Goal: Information Seeking & Learning: Learn about a topic

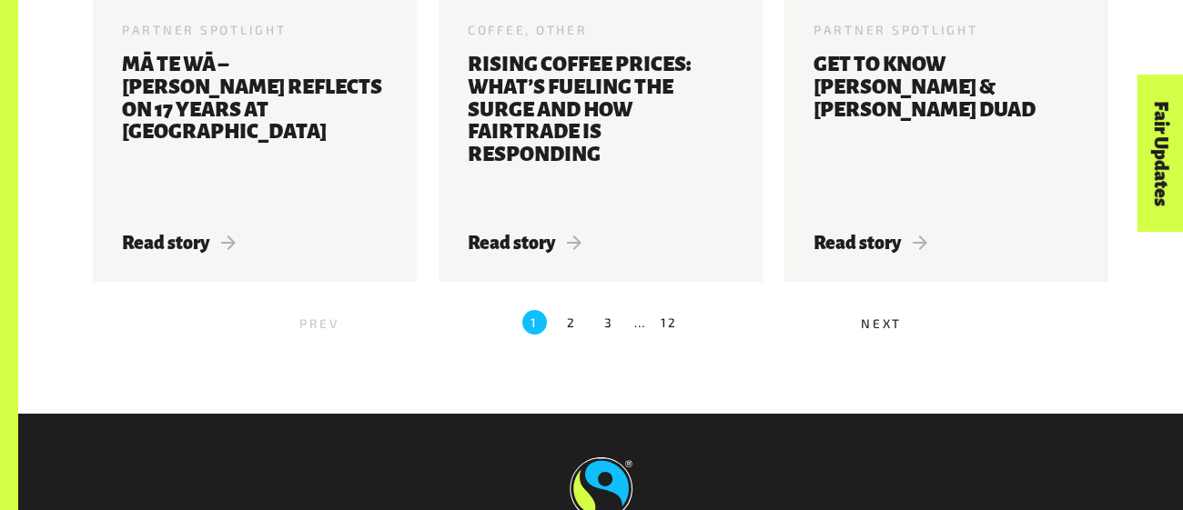
scroll to position [2085, 0]
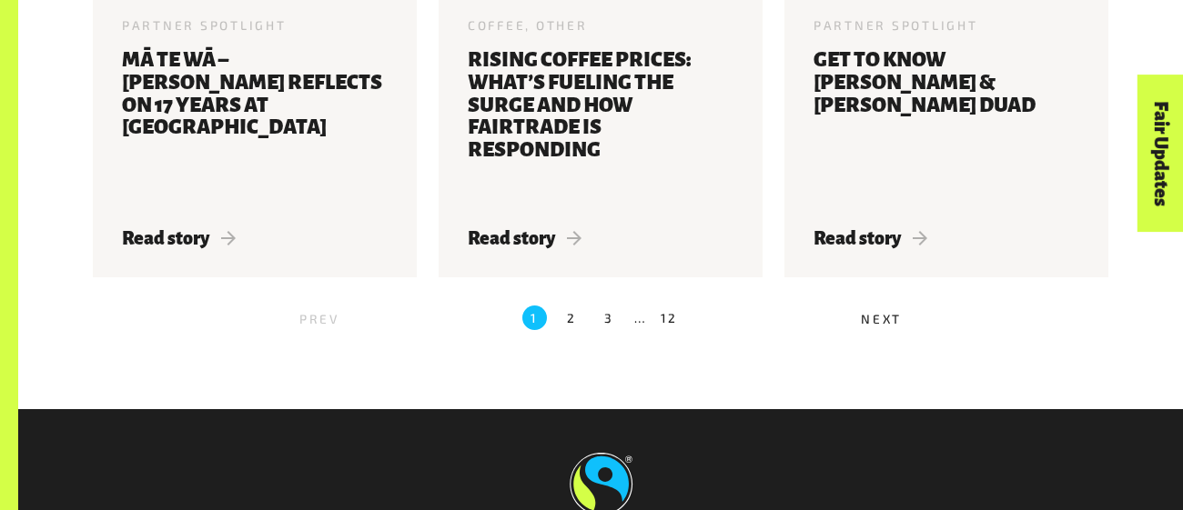
click at [890, 322] on span "Next" at bounding box center [881, 318] width 41 height 15
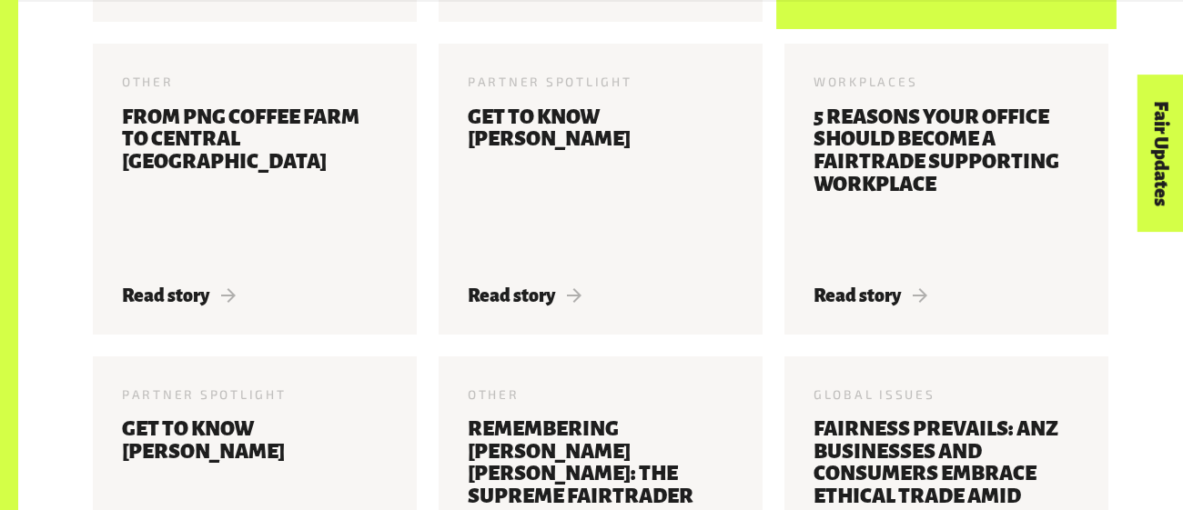
scroll to position [961, 0]
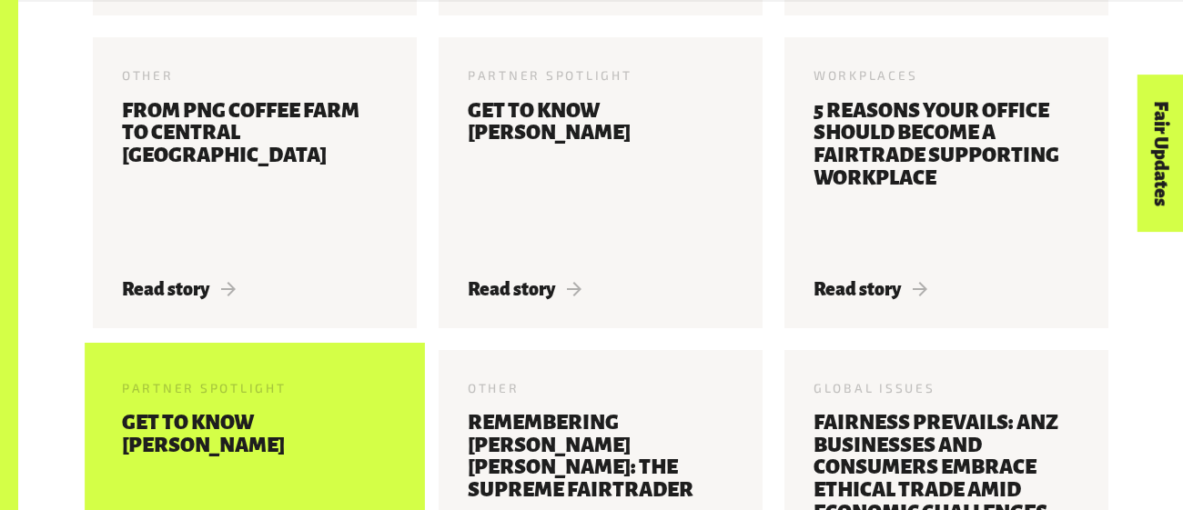
click at [270, 453] on h3 "Get to know [PERSON_NAME]" at bounding box center [255, 490] width 266 height 157
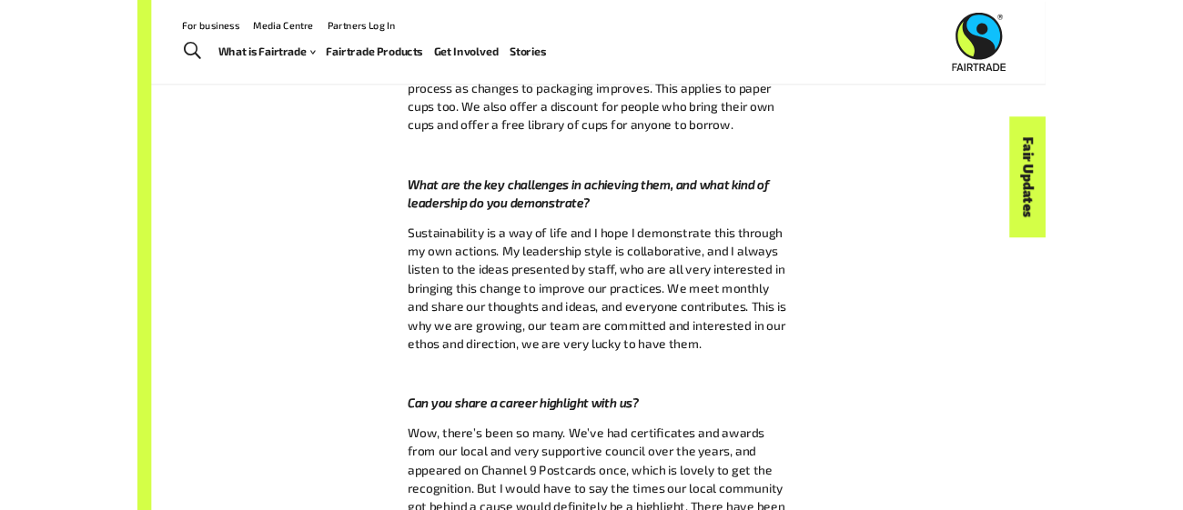
scroll to position [1797, 0]
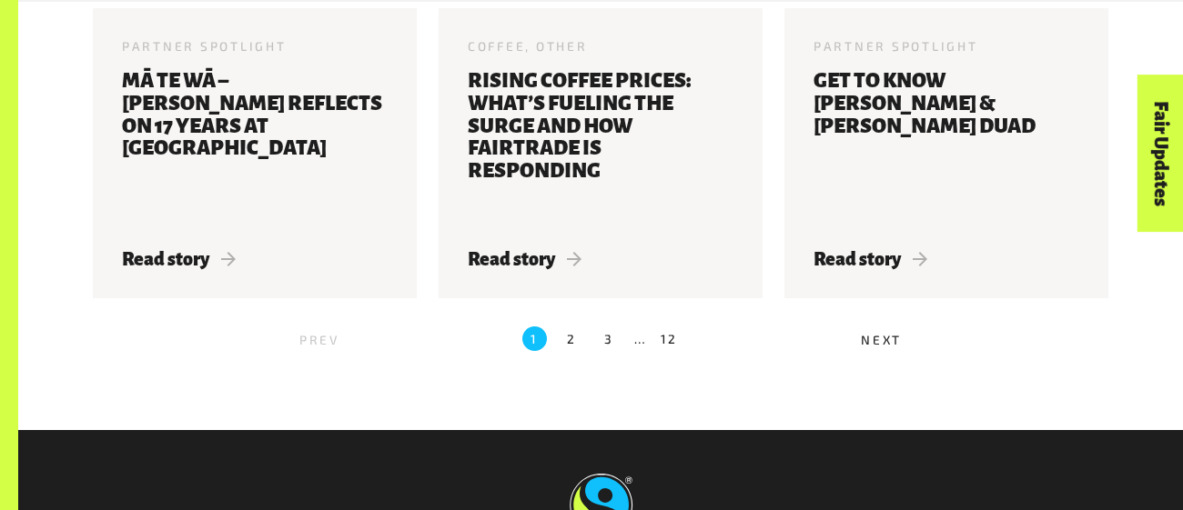
scroll to position [2065, 0]
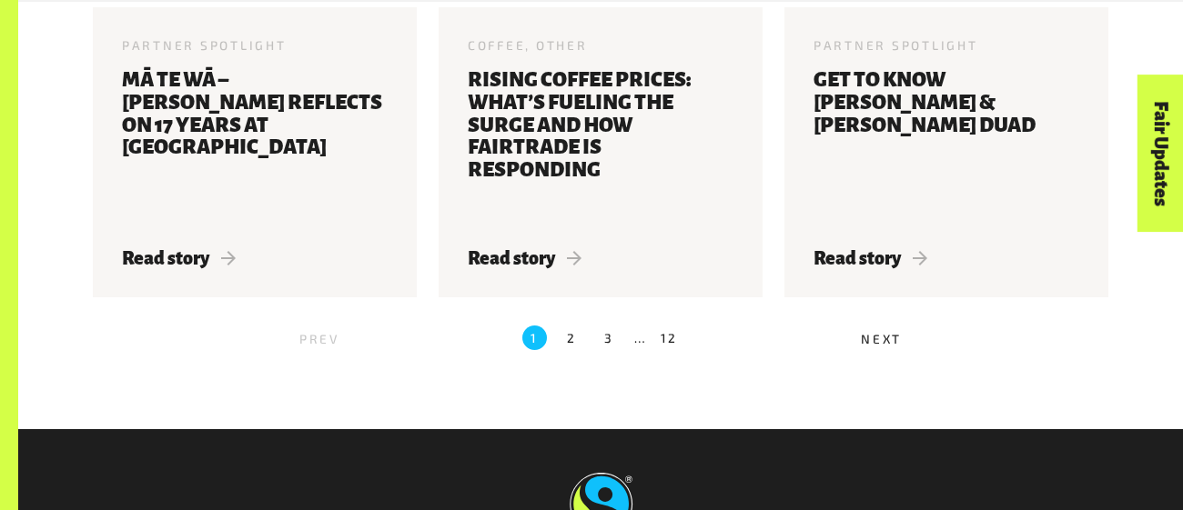
click at [863, 337] on span "Next" at bounding box center [881, 338] width 41 height 15
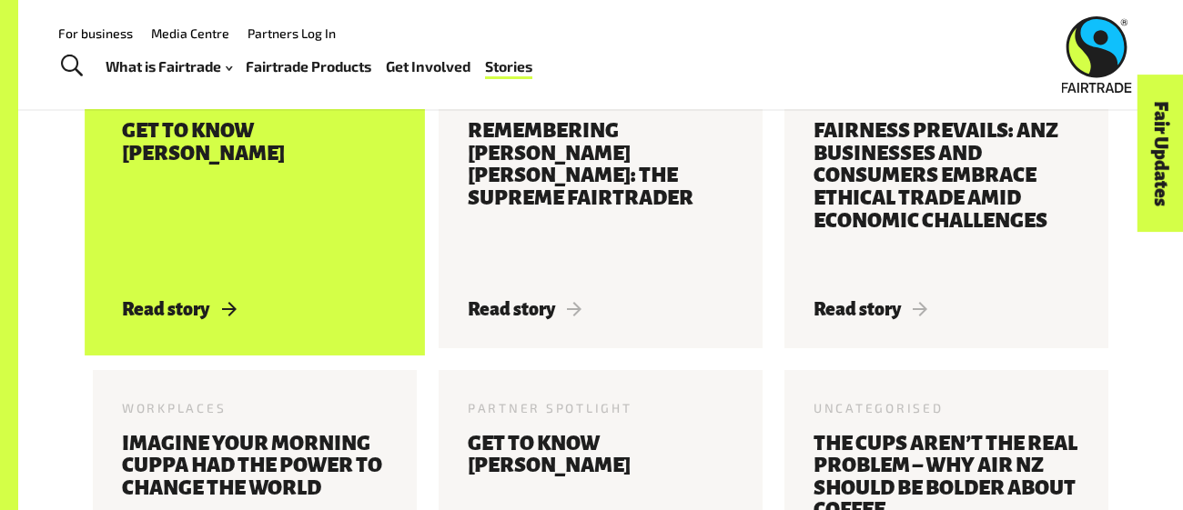
scroll to position [1252, 0]
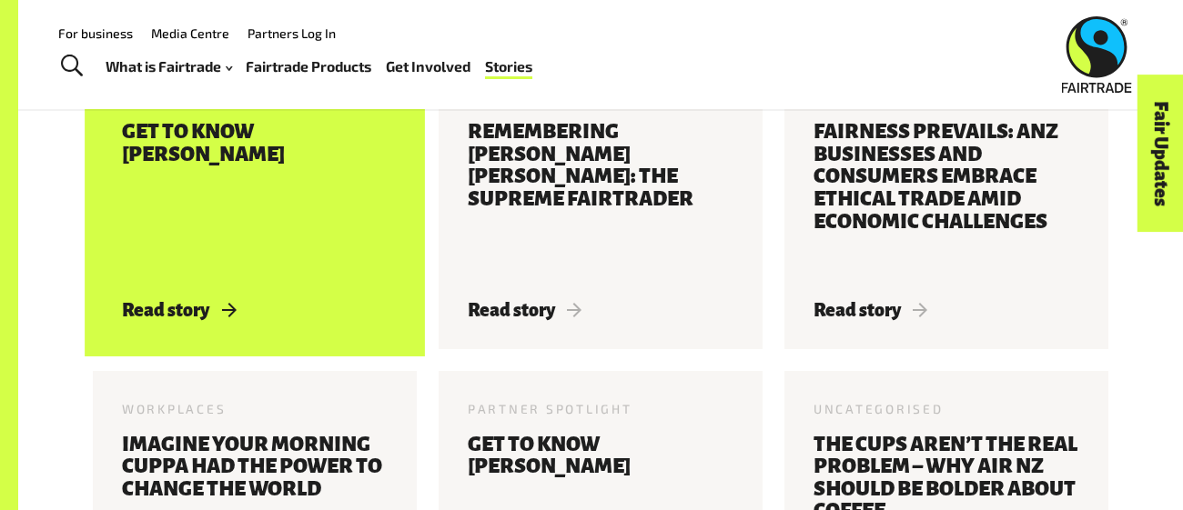
click at [196, 207] on h3 "Get to know [PERSON_NAME]" at bounding box center [255, 199] width 266 height 157
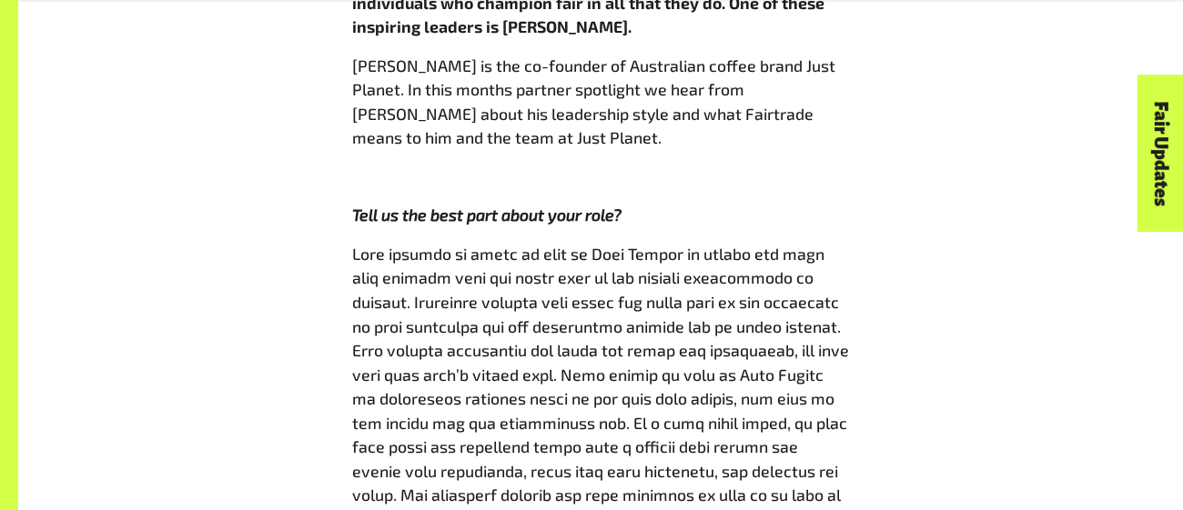
scroll to position [965, 0]
